Goal: Information Seeking & Learning: Learn about a topic

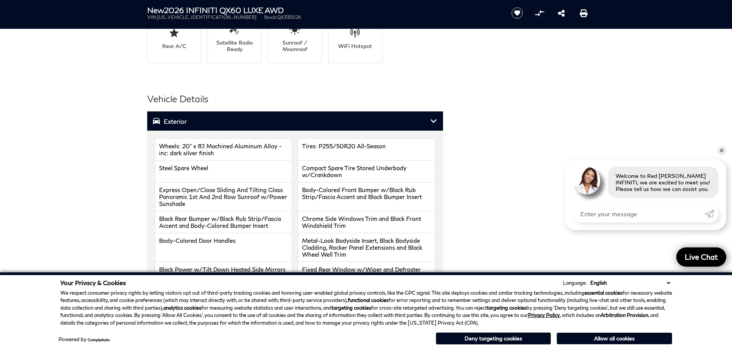
scroll to position [809, 0]
click at [722, 151] on link "✕" at bounding box center [721, 150] width 9 height 9
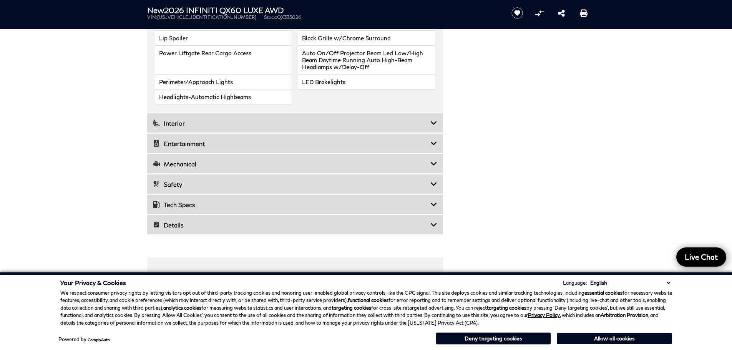
scroll to position [1107, 0]
click at [430, 163] on h3 "Mechanical" at bounding box center [291, 163] width 277 height 8
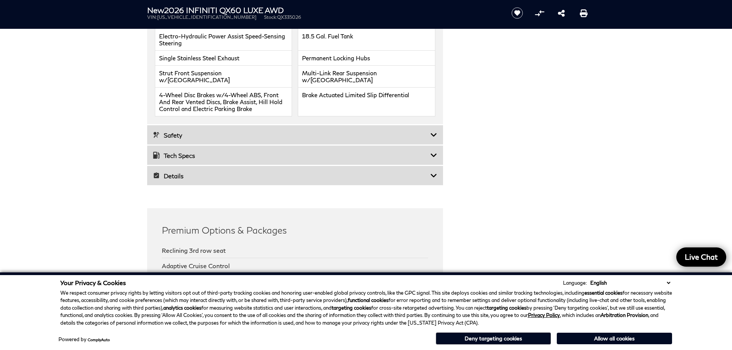
scroll to position [1082, 0]
click at [437, 149] on div "Tech Specs" at bounding box center [295, 155] width 296 height 19
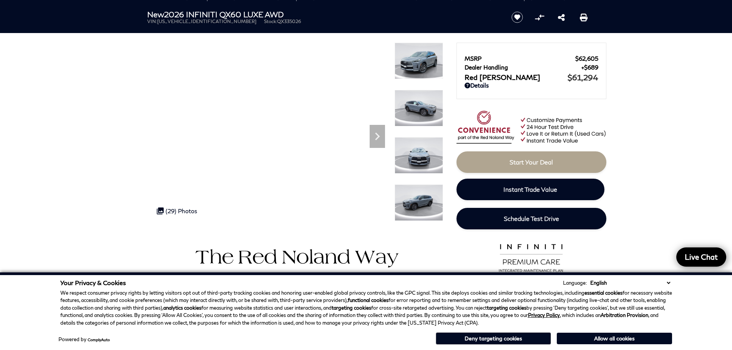
scroll to position [0, 0]
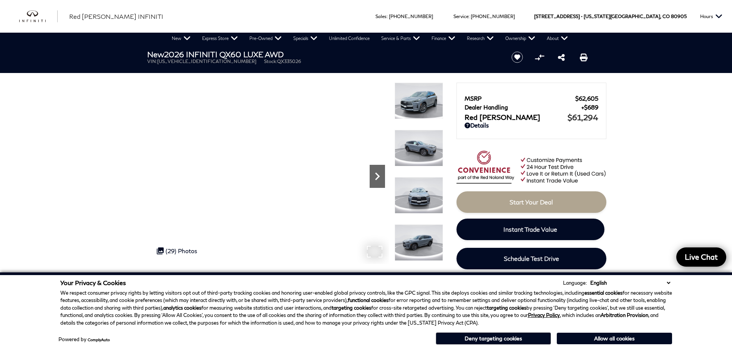
click at [374, 177] on icon "Next" at bounding box center [377, 176] width 15 height 15
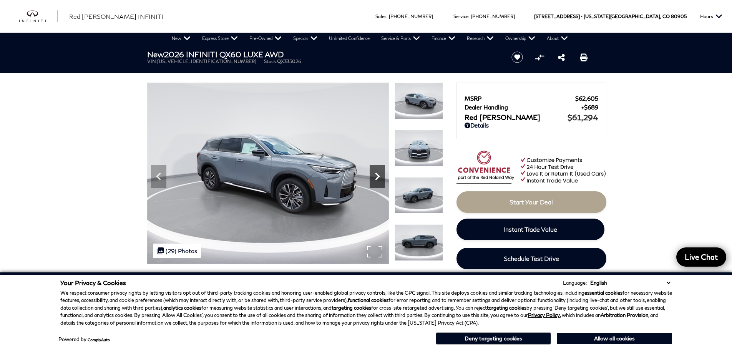
click at [374, 177] on icon "Next" at bounding box center [377, 176] width 15 height 15
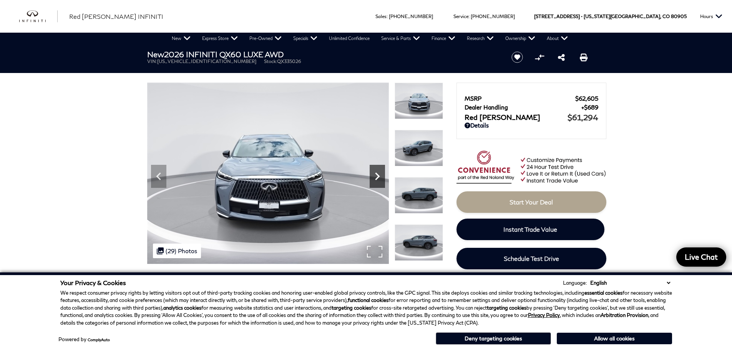
click at [374, 177] on icon "Next" at bounding box center [377, 176] width 15 height 15
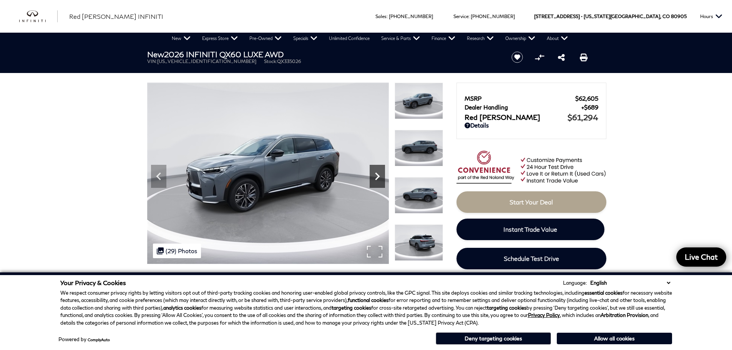
click at [374, 177] on icon "Next" at bounding box center [377, 176] width 15 height 15
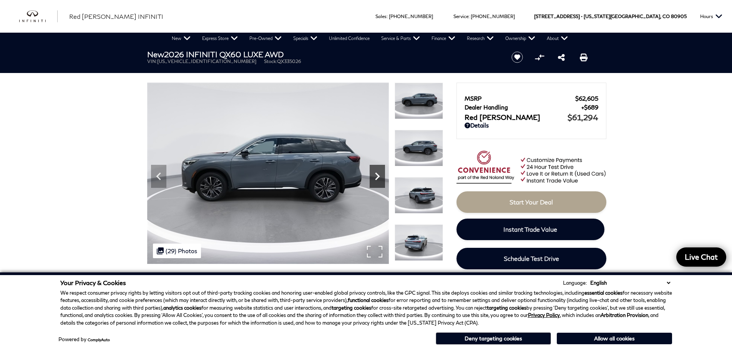
click at [374, 177] on icon "Next" at bounding box center [377, 176] width 15 height 15
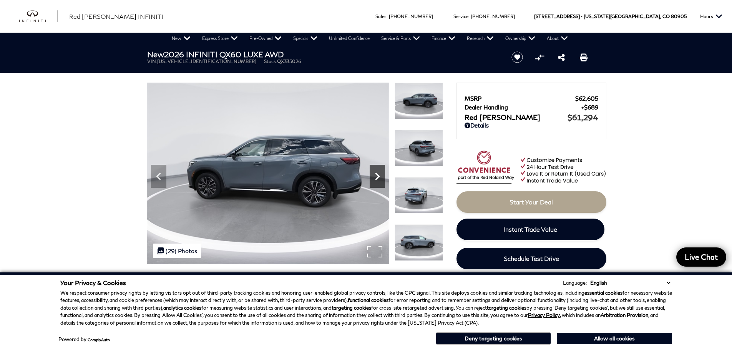
click at [374, 177] on icon "Next" at bounding box center [377, 176] width 15 height 15
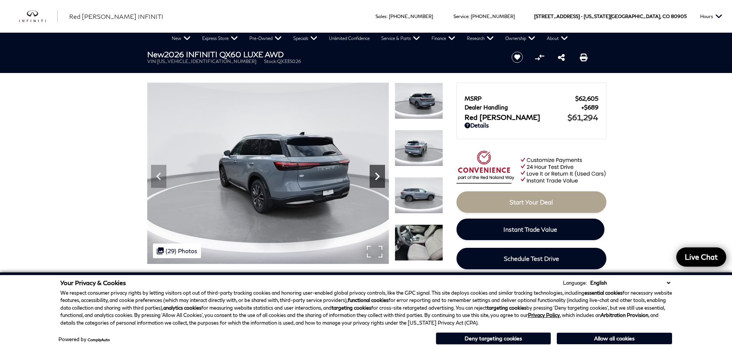
click at [374, 177] on icon "Next" at bounding box center [377, 176] width 15 height 15
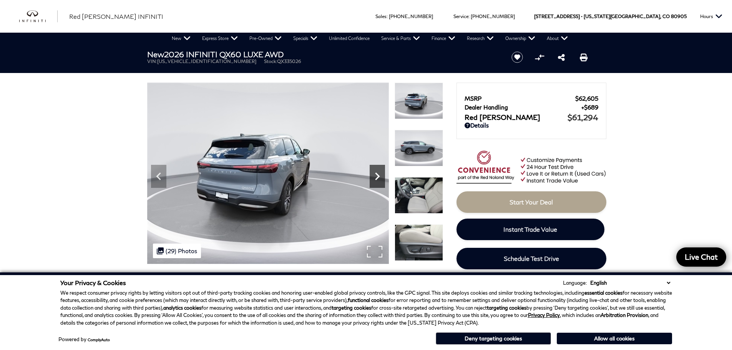
click at [374, 177] on icon "Next" at bounding box center [377, 176] width 15 height 15
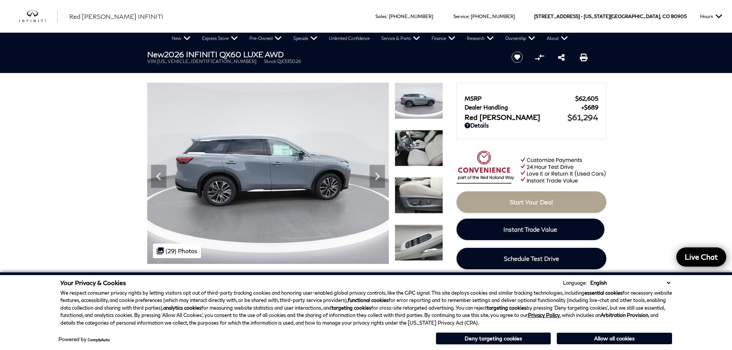
click at [424, 144] on img at bounding box center [418, 148] width 48 height 36
